Goal: Task Accomplishment & Management: Manage account settings

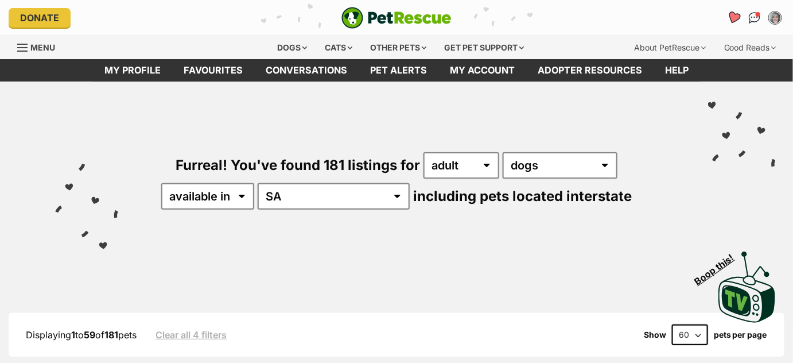
click at [731, 21] on icon "Favourites" at bounding box center [734, 17] width 15 height 15
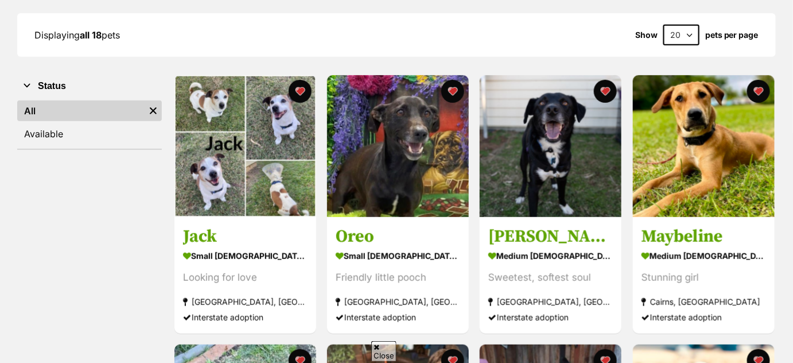
scroll to position [162, 0]
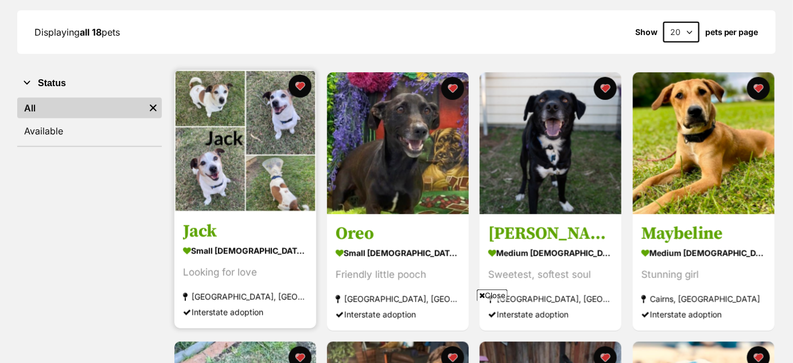
click at [274, 163] on img at bounding box center [245, 141] width 142 height 142
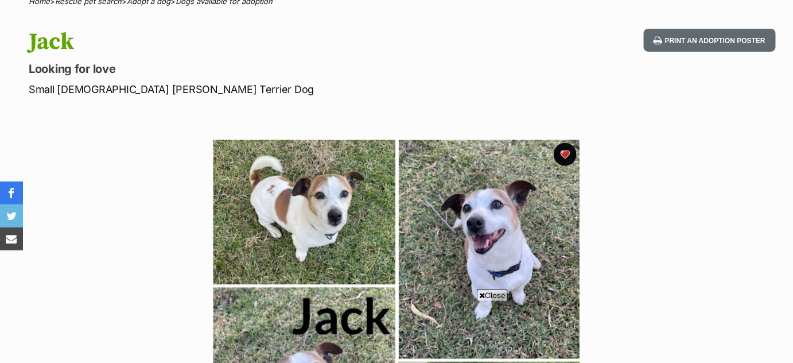
scroll to position [65, 0]
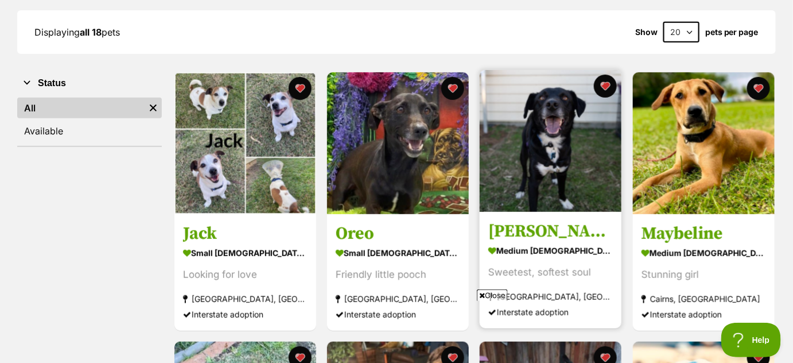
click at [588, 178] on img at bounding box center [551, 141] width 142 height 142
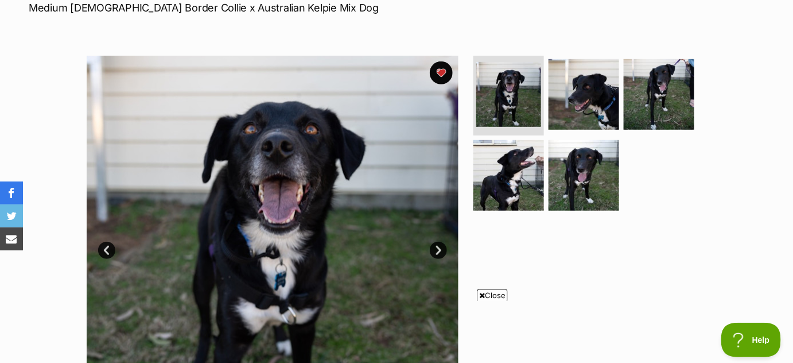
scroll to position [170, 0]
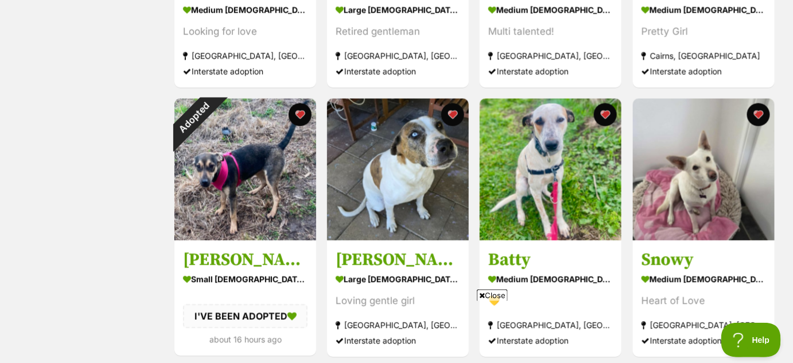
scroll to position [677, 0]
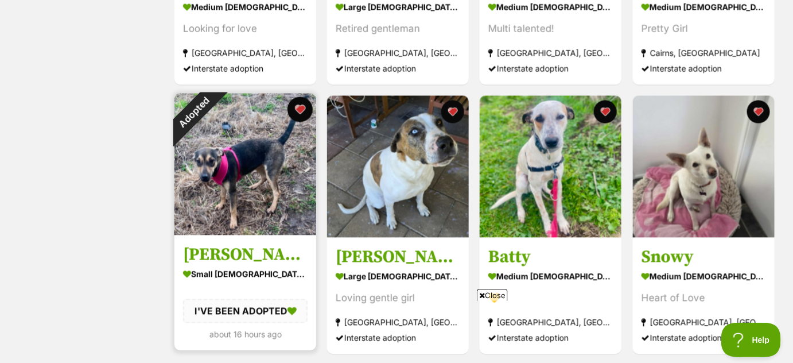
click at [298, 105] on button "favourite" at bounding box center [300, 109] width 25 height 25
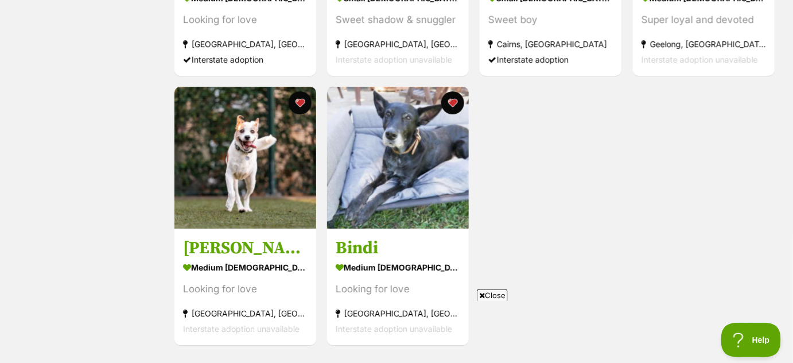
scroll to position [1230, 0]
